Goal: Use online tool/utility: Utilize a website feature to perform a specific function

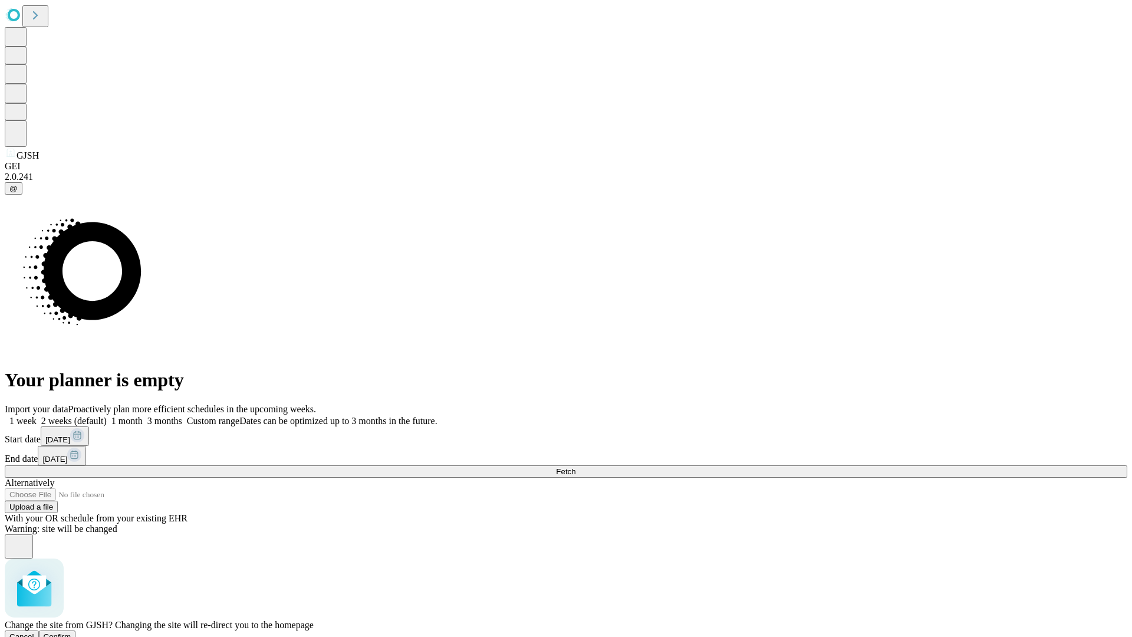
click at [71, 632] on span "Confirm" at bounding box center [58, 636] width 28 height 9
click at [143, 416] on label "1 month" at bounding box center [125, 421] width 36 height 10
click at [576, 467] on span "Fetch" at bounding box center [565, 471] width 19 height 9
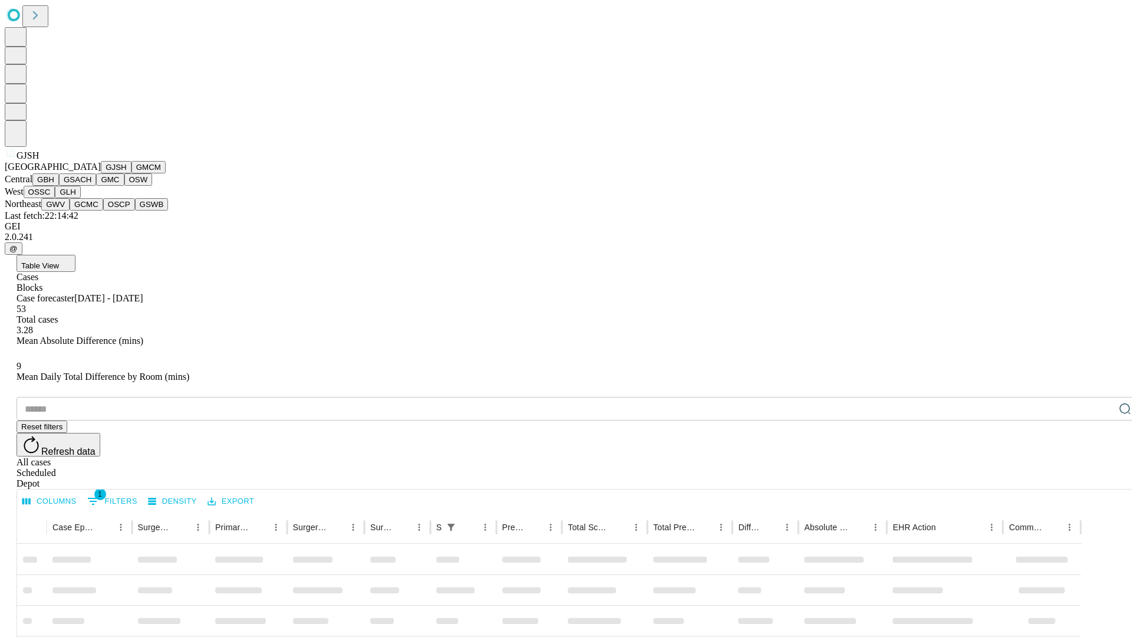
click at [132, 173] on button "GMCM" at bounding box center [149, 167] width 34 height 12
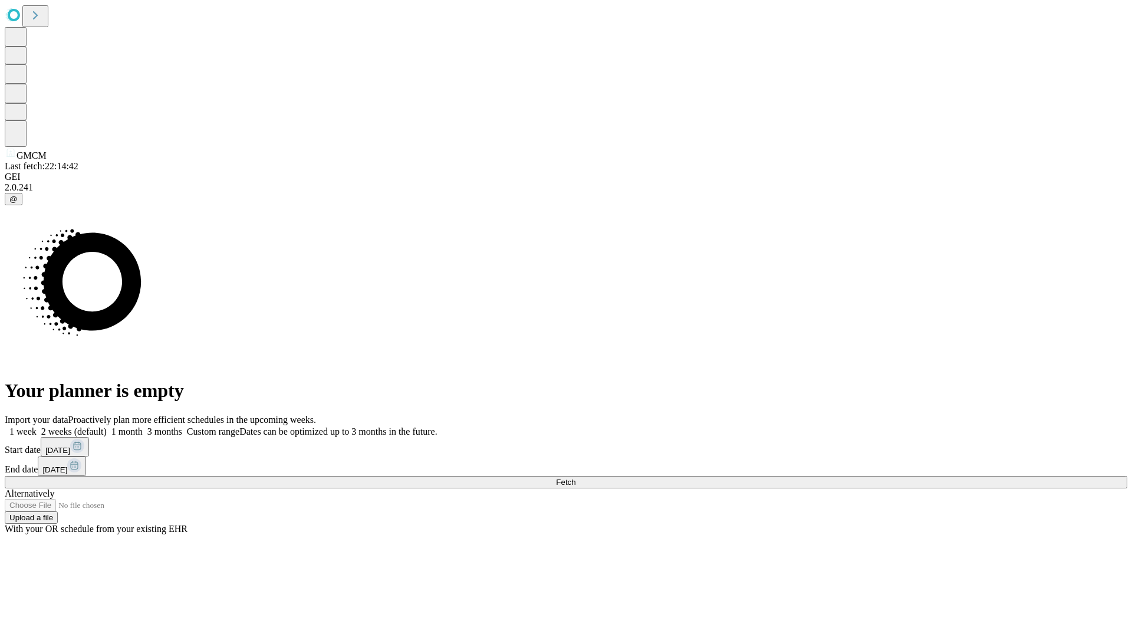
click at [143, 426] on label "1 month" at bounding box center [125, 431] width 36 height 10
click at [576, 478] on span "Fetch" at bounding box center [565, 482] width 19 height 9
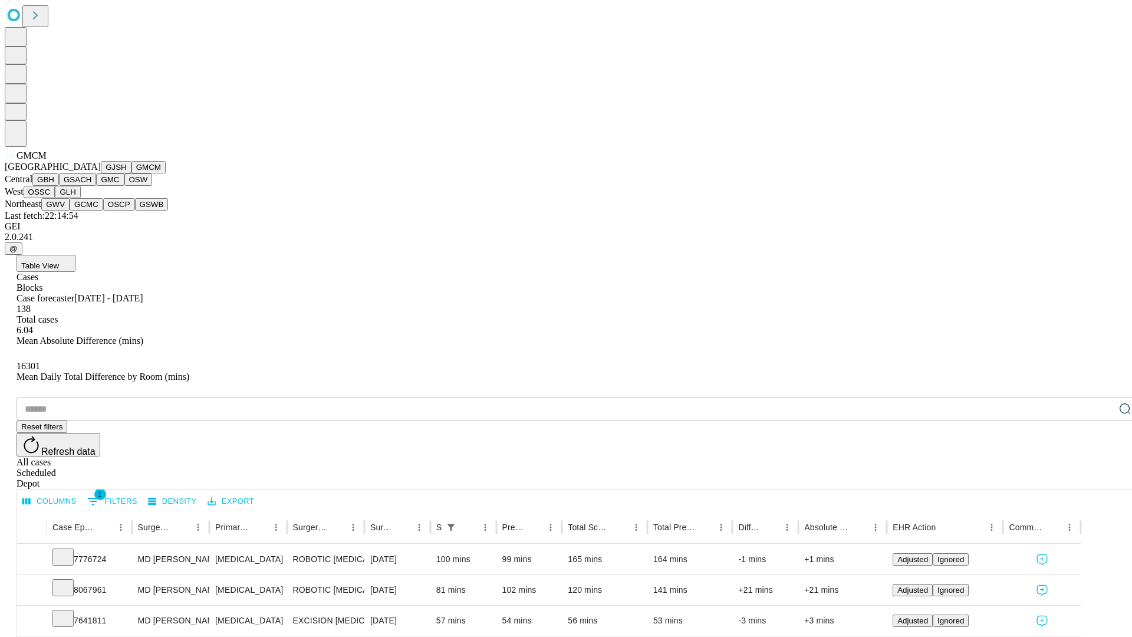
click at [59, 186] on button "GBH" at bounding box center [45, 179] width 27 height 12
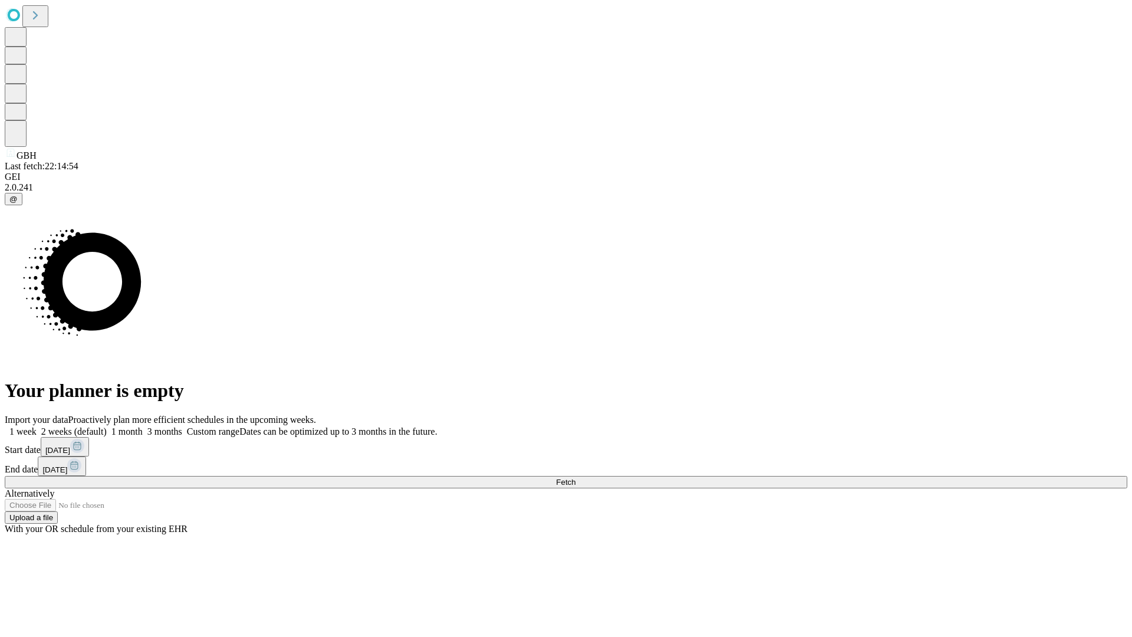
click at [143, 426] on label "1 month" at bounding box center [125, 431] width 36 height 10
click at [576, 478] on span "Fetch" at bounding box center [565, 482] width 19 height 9
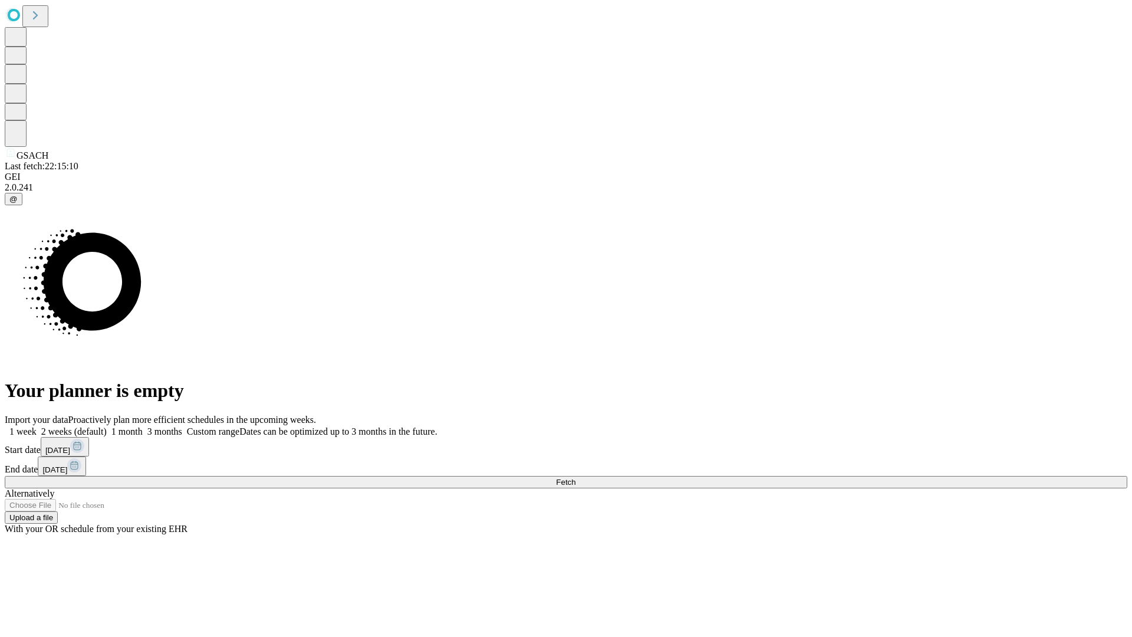
click at [143, 426] on label "1 month" at bounding box center [125, 431] width 36 height 10
click at [576, 478] on span "Fetch" at bounding box center [565, 482] width 19 height 9
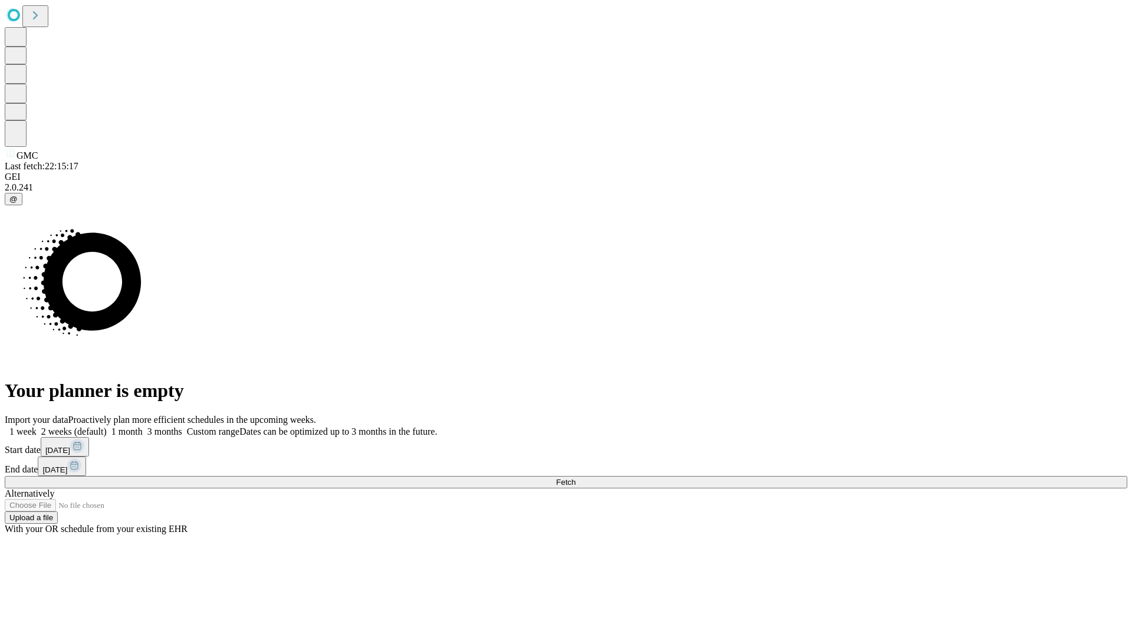
click at [143, 426] on label "1 month" at bounding box center [125, 431] width 36 height 10
click at [576, 478] on span "Fetch" at bounding box center [565, 482] width 19 height 9
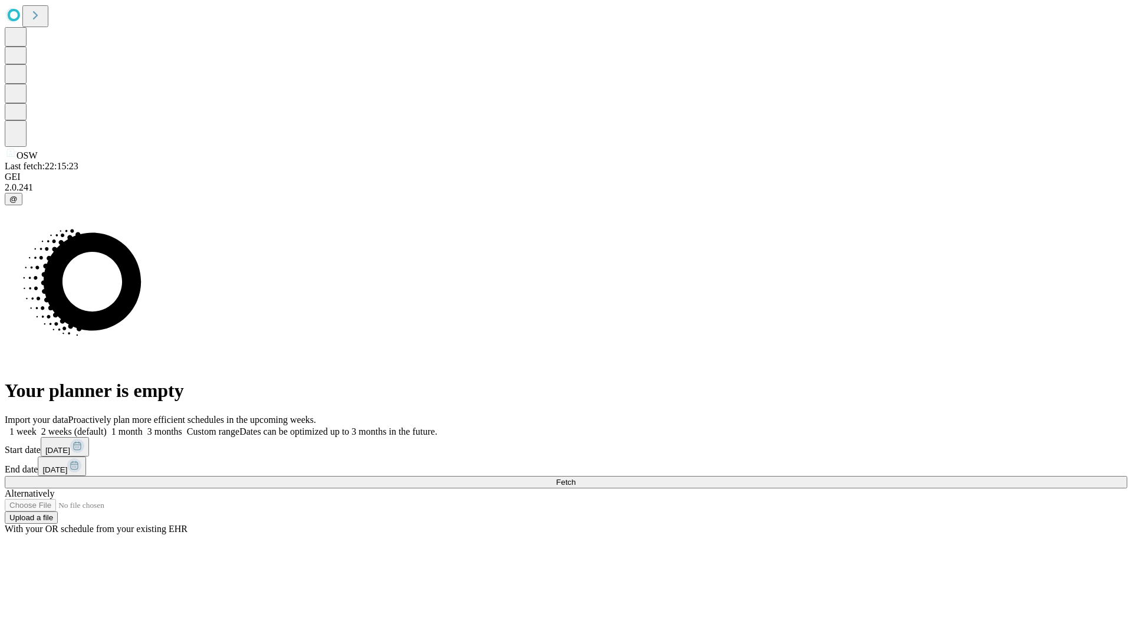
click at [143, 426] on label "1 month" at bounding box center [125, 431] width 36 height 10
click at [576, 478] on span "Fetch" at bounding box center [565, 482] width 19 height 9
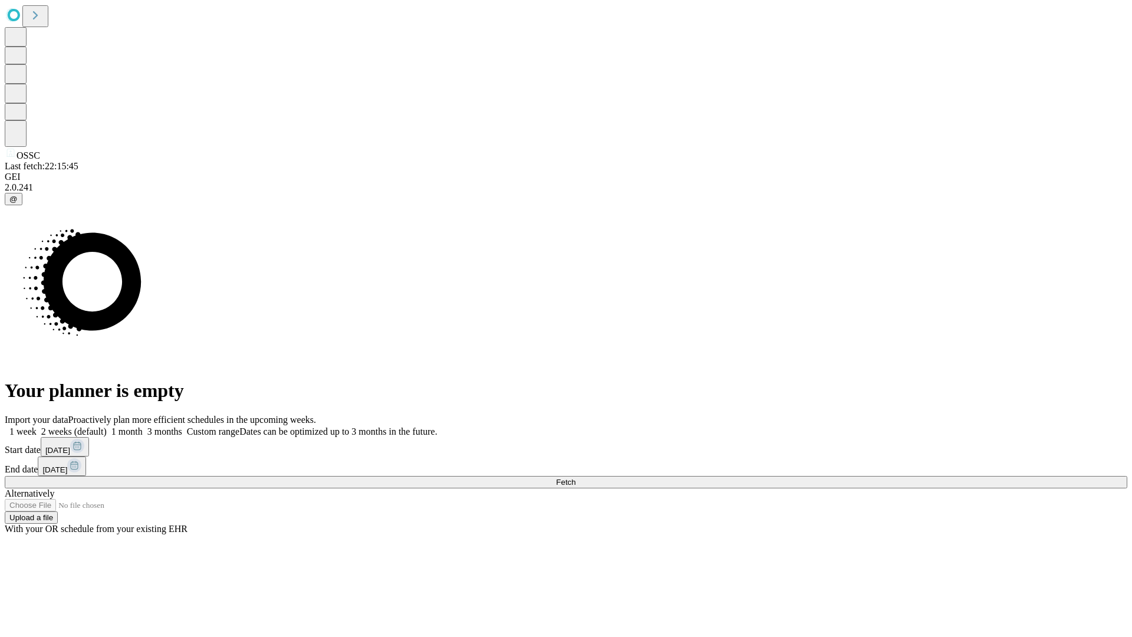
click at [143, 426] on label "1 month" at bounding box center [125, 431] width 36 height 10
click at [576, 478] on span "Fetch" at bounding box center [565, 482] width 19 height 9
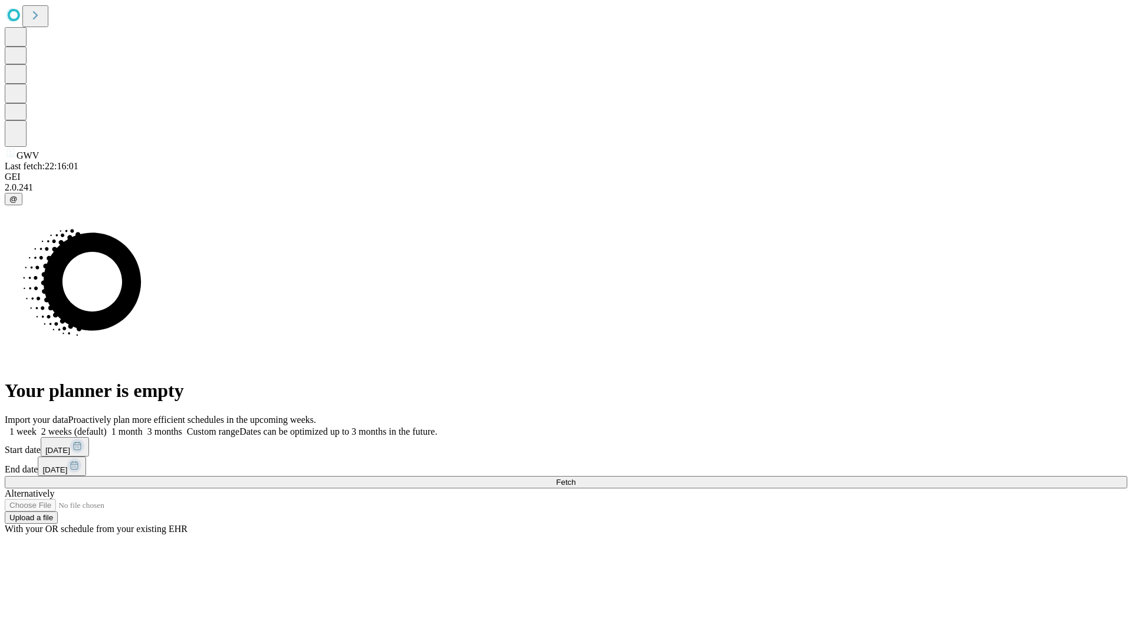
click at [143, 426] on label "1 month" at bounding box center [125, 431] width 36 height 10
click at [576, 478] on span "Fetch" at bounding box center [565, 482] width 19 height 9
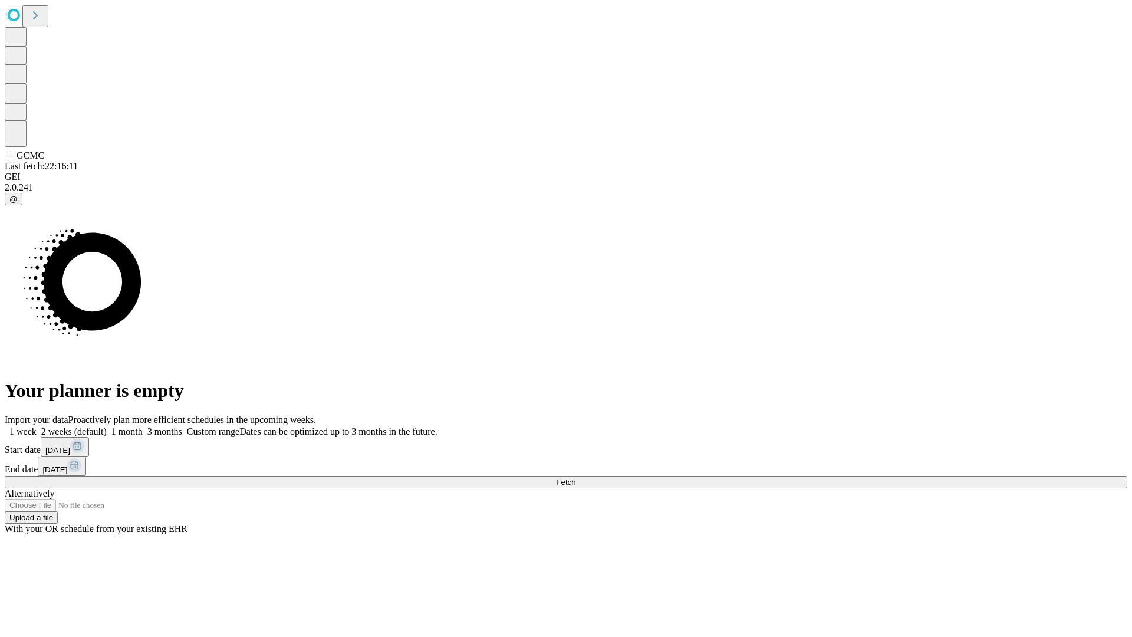
click at [143, 426] on label "1 month" at bounding box center [125, 431] width 36 height 10
click at [576, 478] on span "Fetch" at bounding box center [565, 482] width 19 height 9
click at [143, 426] on label "1 month" at bounding box center [125, 431] width 36 height 10
click at [576, 478] on span "Fetch" at bounding box center [565, 482] width 19 height 9
